Goal: Transaction & Acquisition: Purchase product/service

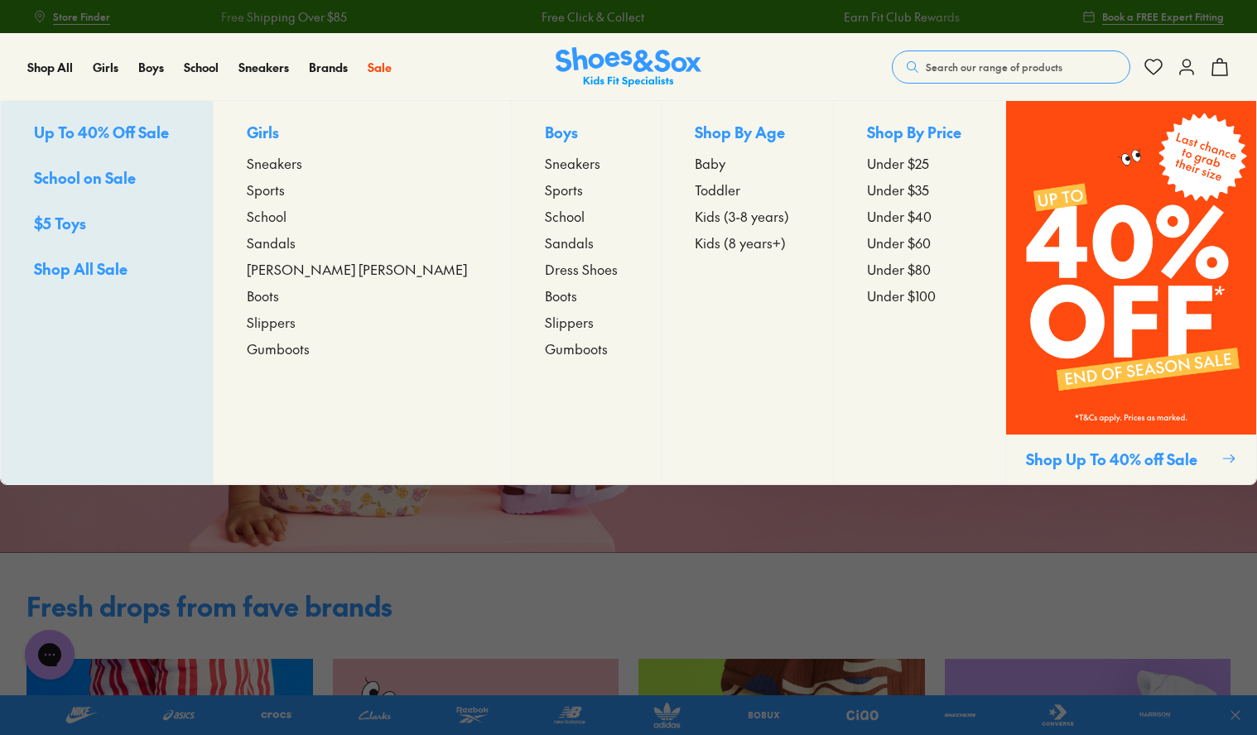
click at [316, 269] on span "[PERSON_NAME] [PERSON_NAME]" at bounding box center [357, 269] width 220 height 20
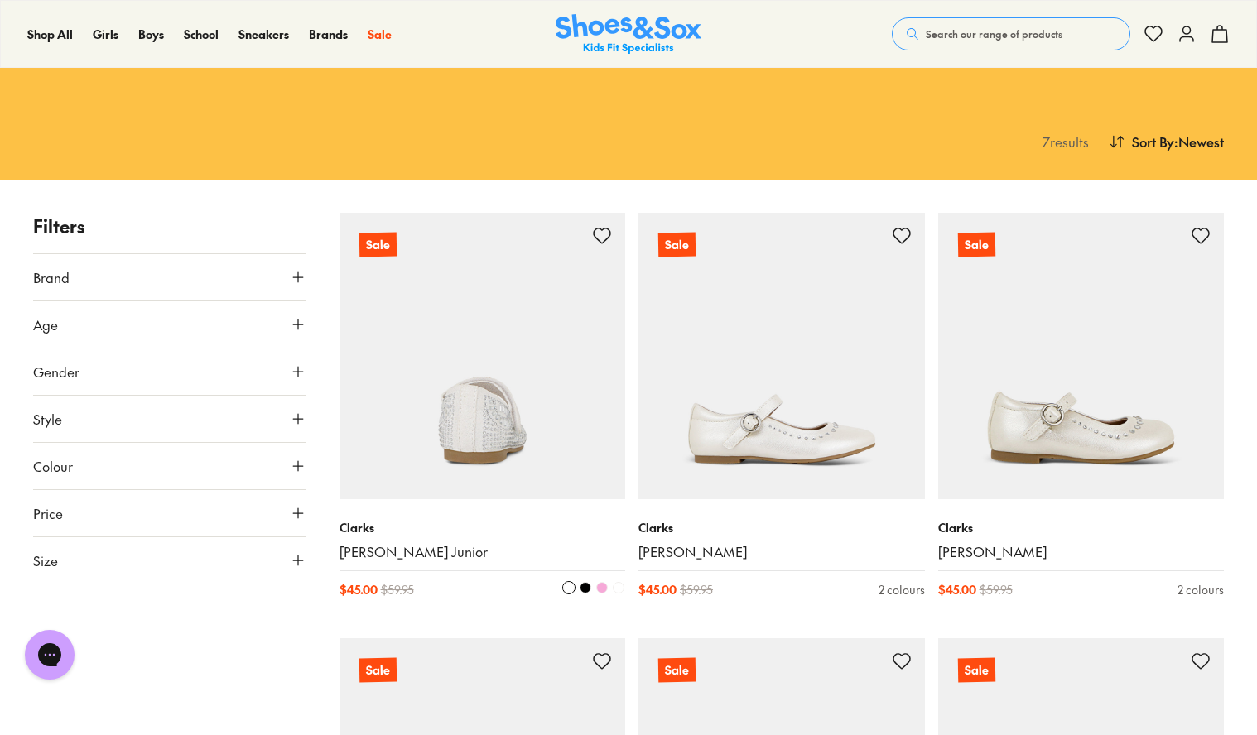
scroll to position [166, 0]
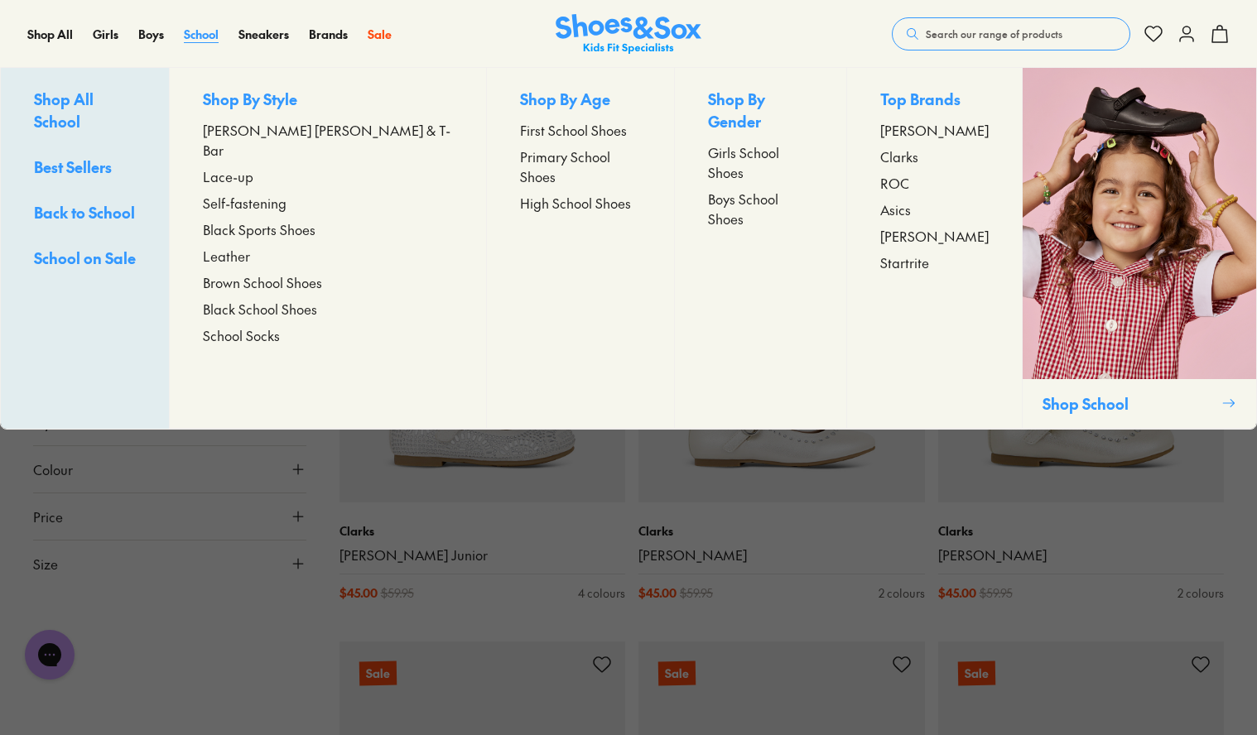
click at [197, 31] on span "School" at bounding box center [201, 34] width 35 height 17
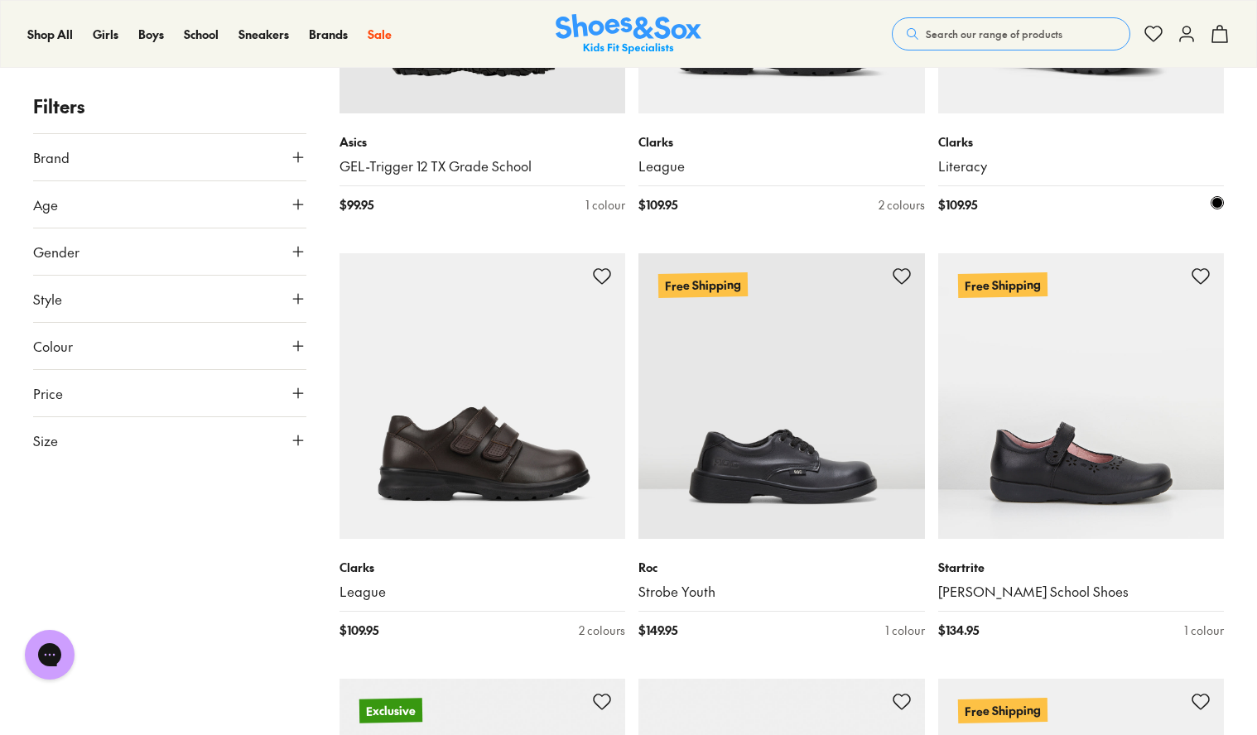
scroll to position [2649, 0]
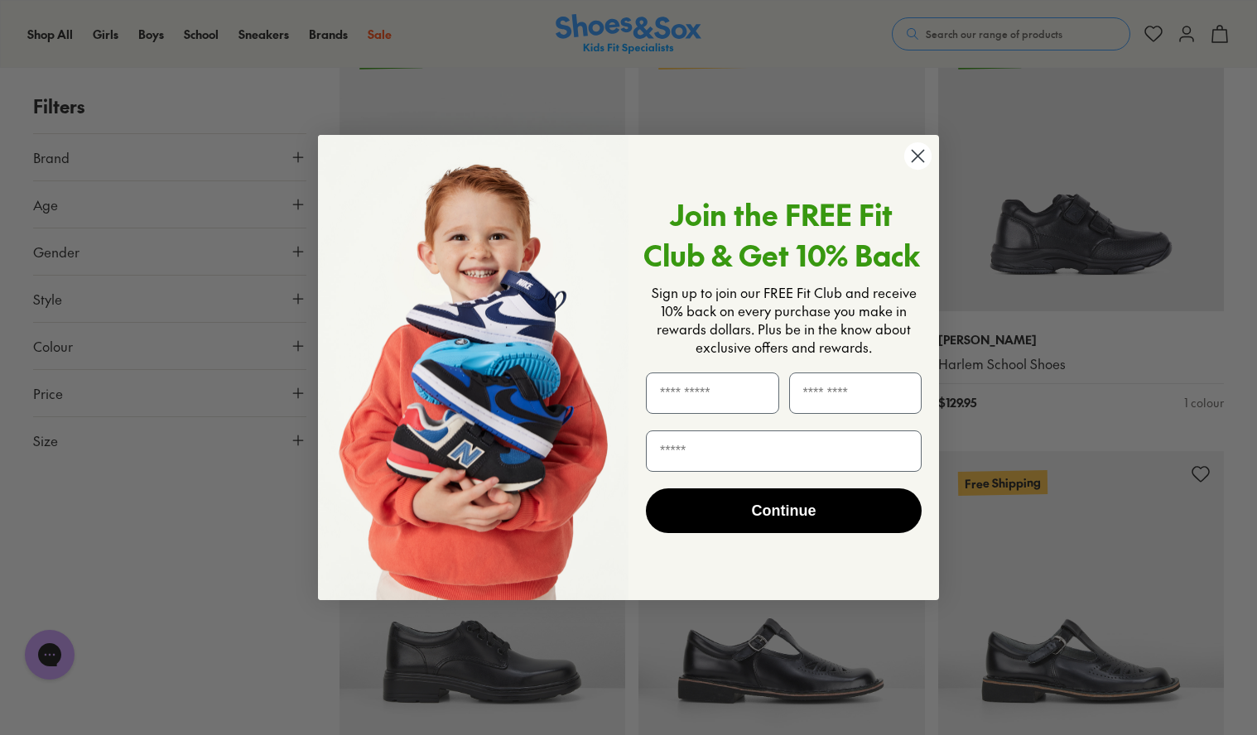
scroll to position [5960, 0]
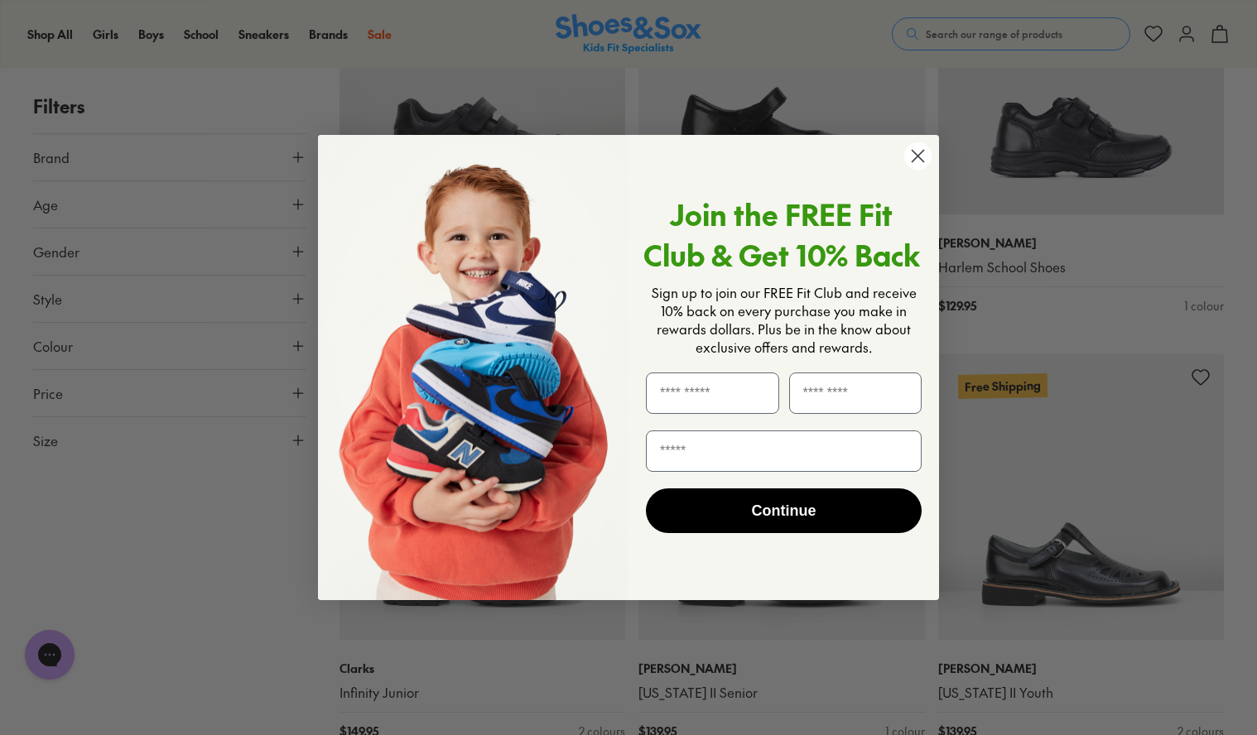
click at [905, 155] on circle "Close dialog" at bounding box center [917, 155] width 27 height 27
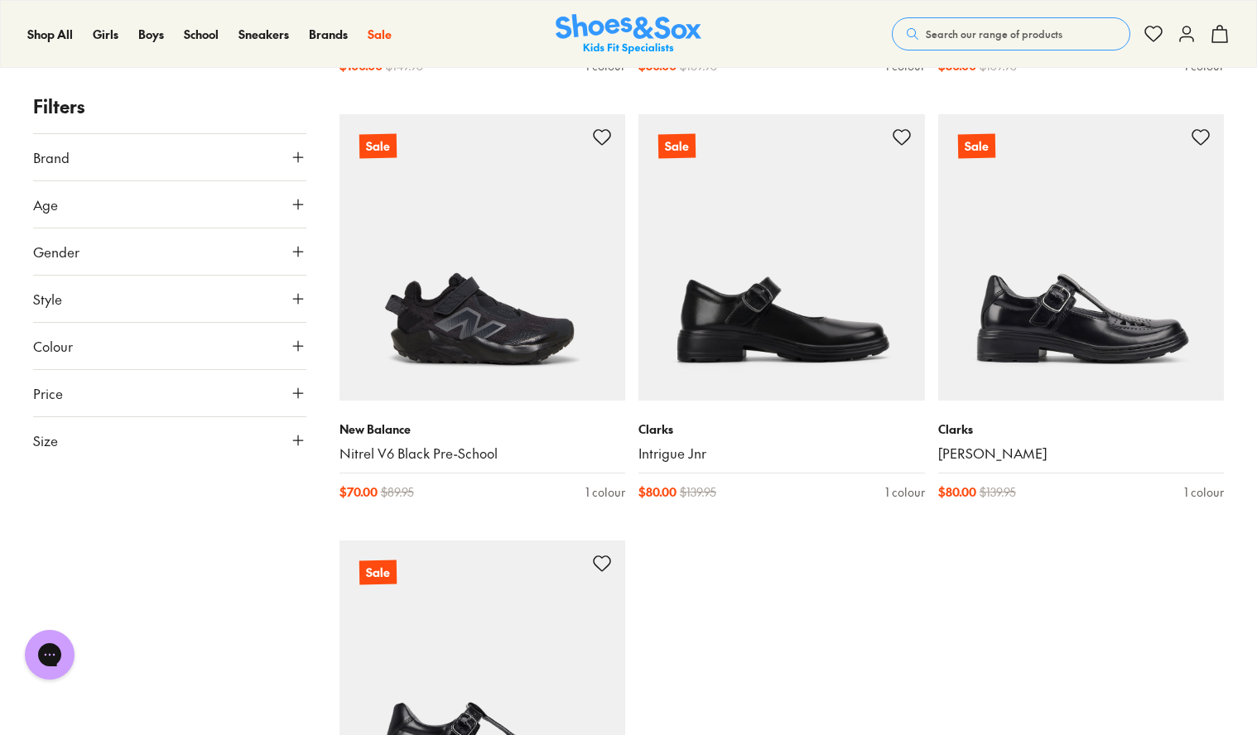
scroll to position [8775, 0]
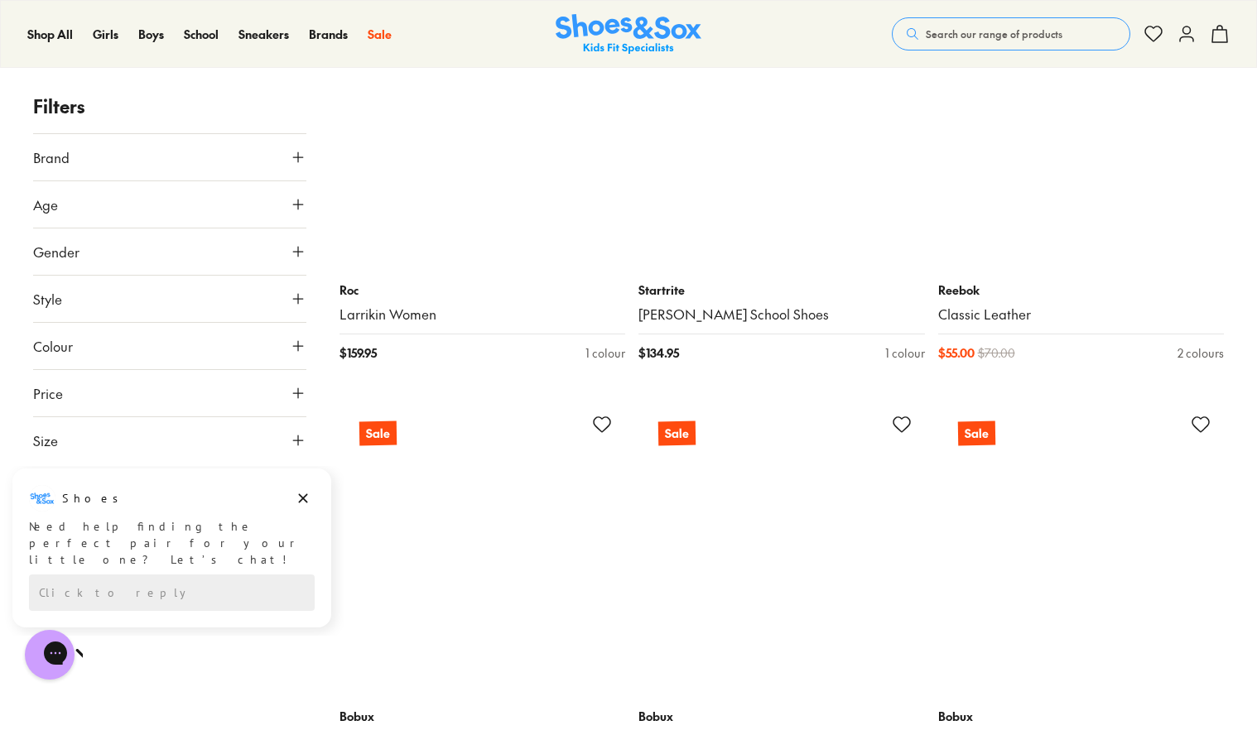
scroll to position [11424, 0]
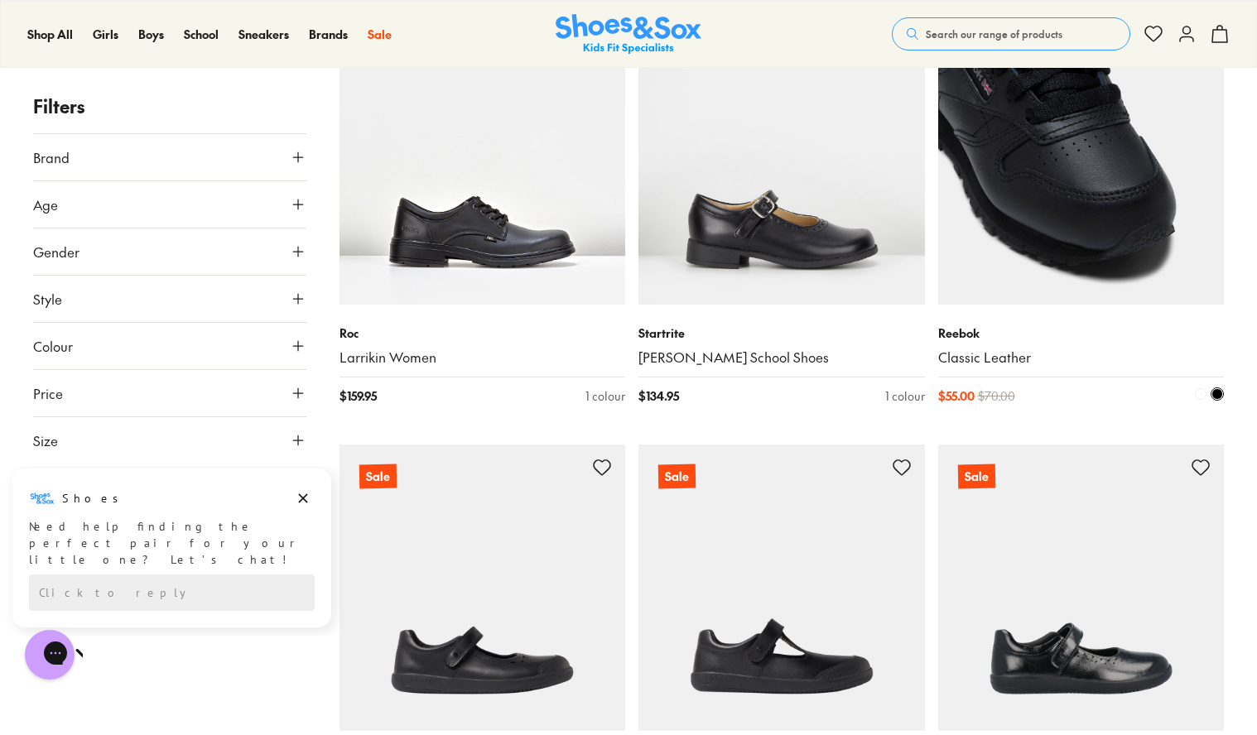
click at [1002, 228] on img at bounding box center [1081, 162] width 286 height 286
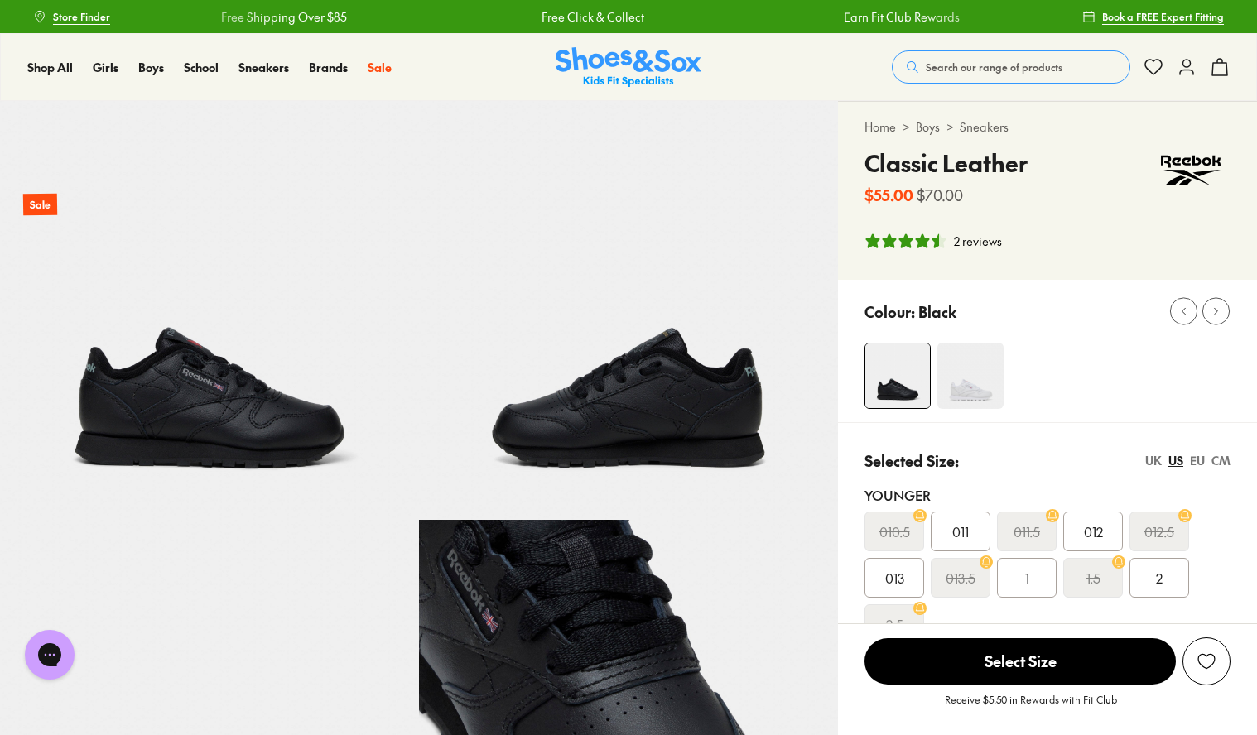
select select "*"
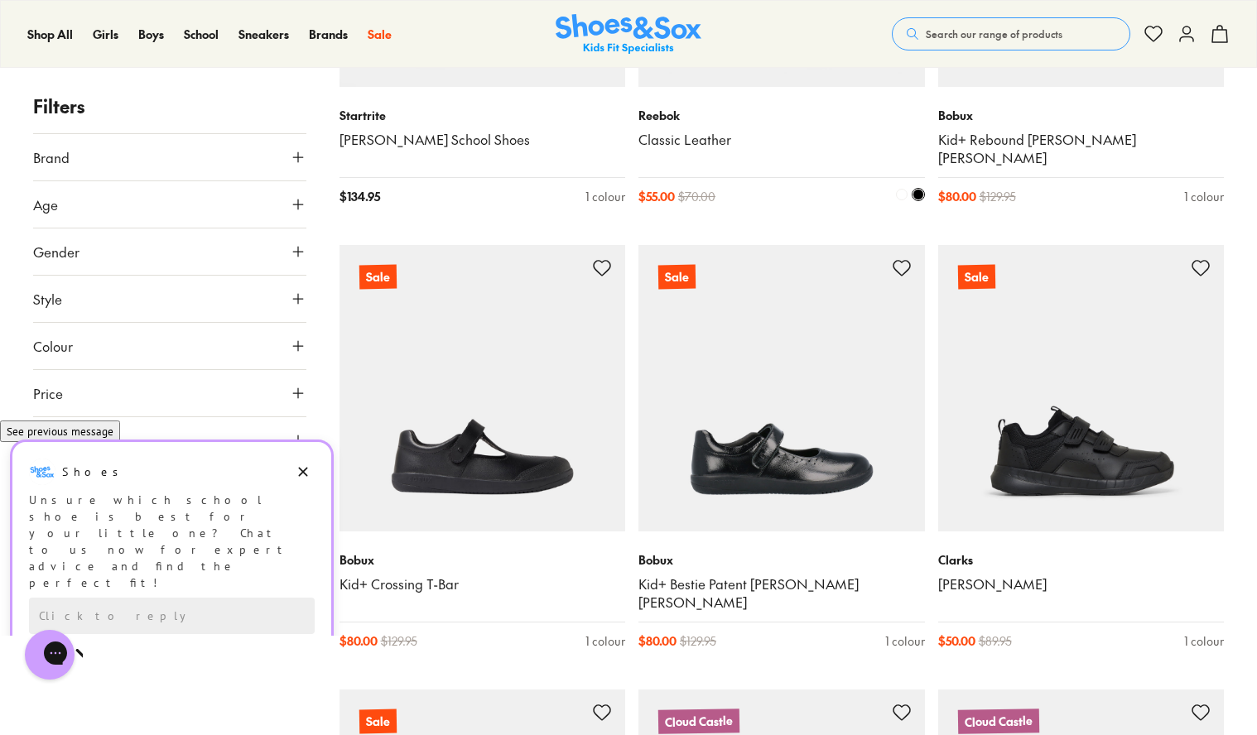
scroll to position [3178, 0]
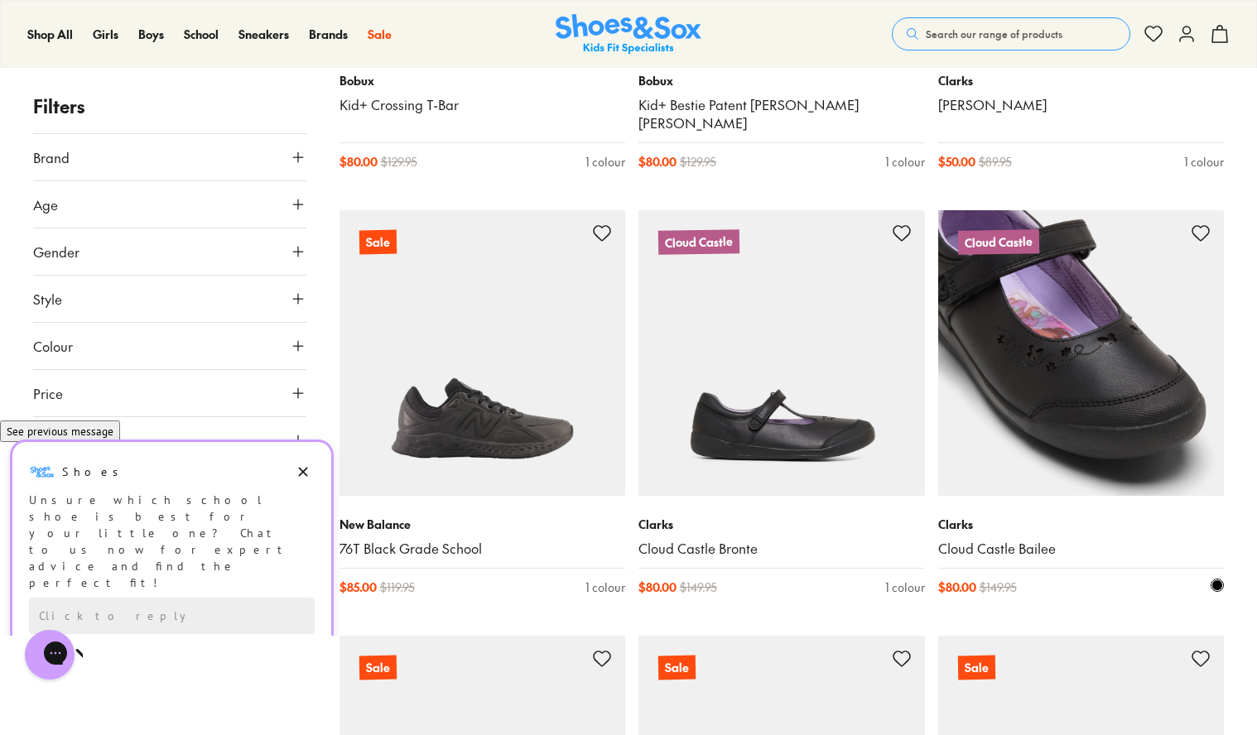
scroll to position [3178, 0]
